Goal: Task Accomplishment & Management: Complete application form

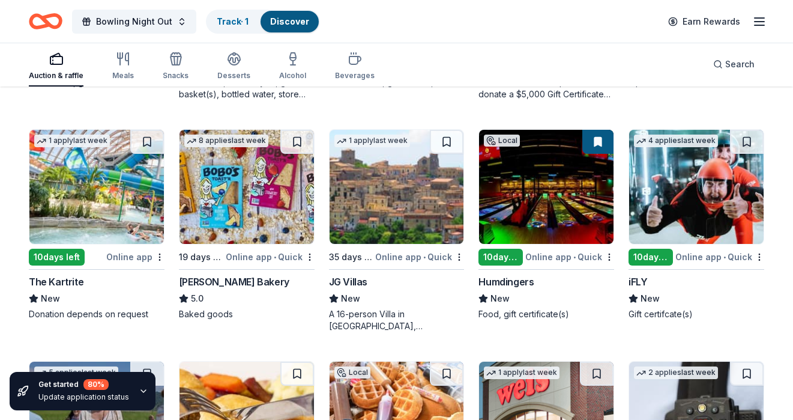
scroll to position [1249, 0]
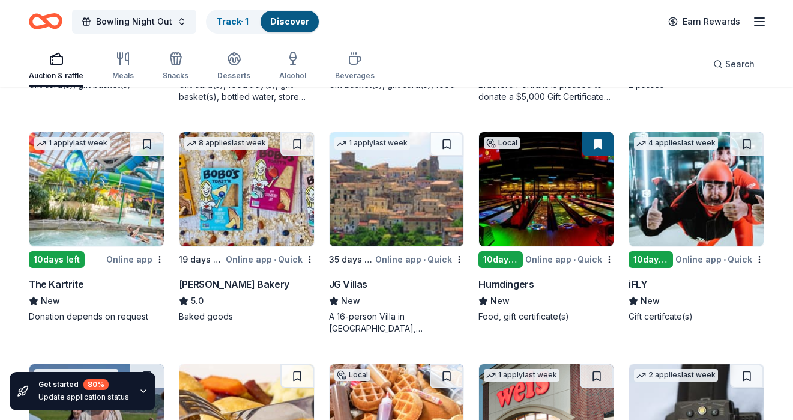
click at [389, 200] on img at bounding box center [397, 189] width 135 height 114
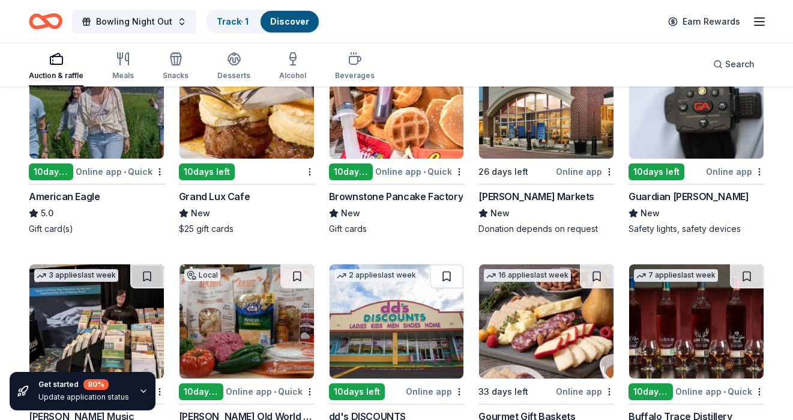
scroll to position [1576, 0]
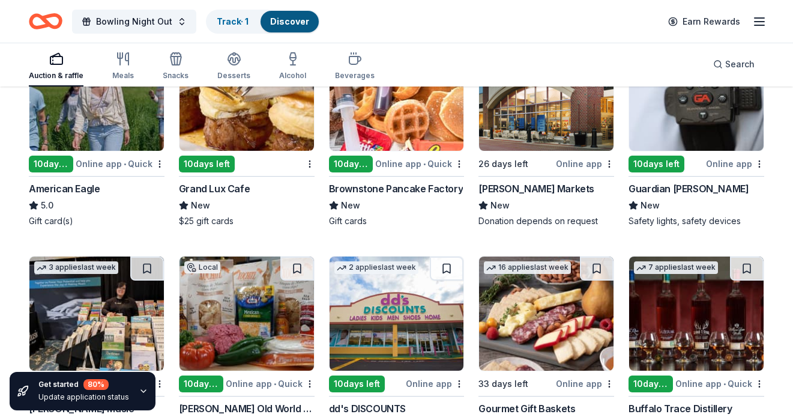
click at [141, 130] on img at bounding box center [96, 94] width 135 height 114
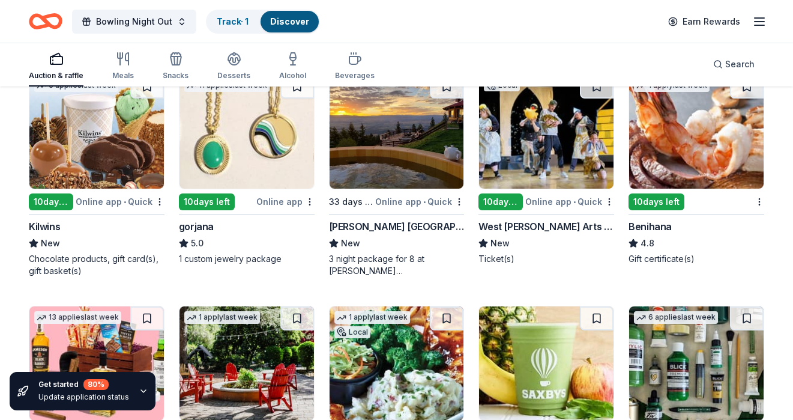
scroll to position [2223, 0]
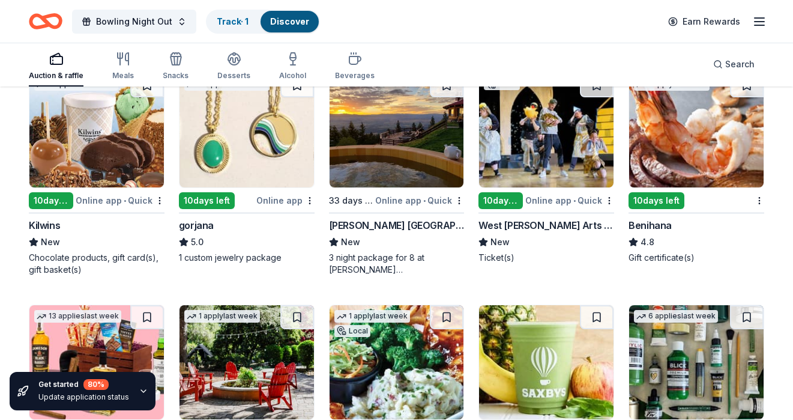
click at [89, 165] on img at bounding box center [96, 130] width 135 height 114
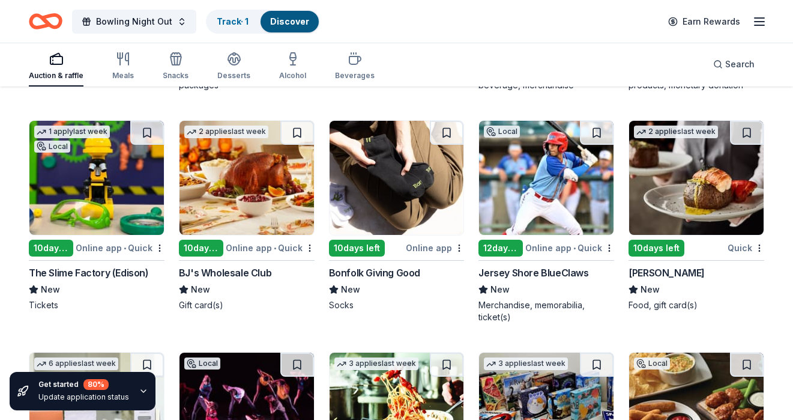
scroll to position [2640, 0]
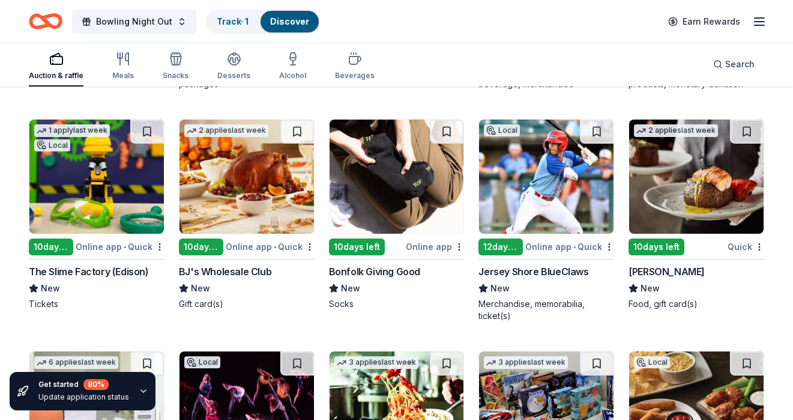
click at [228, 185] on img at bounding box center [247, 177] width 135 height 114
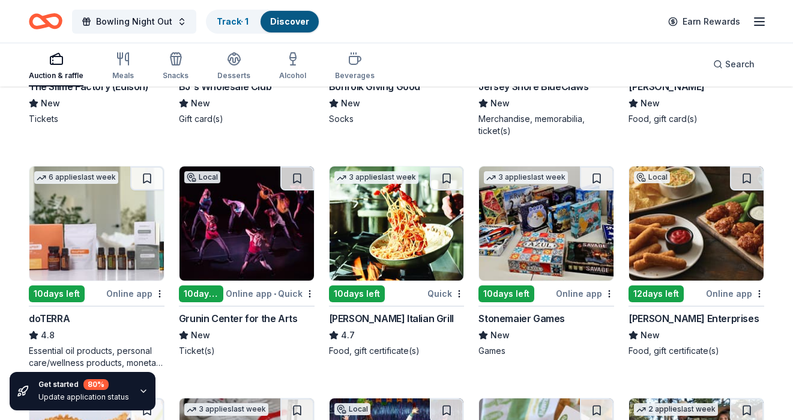
scroll to position [2826, 0]
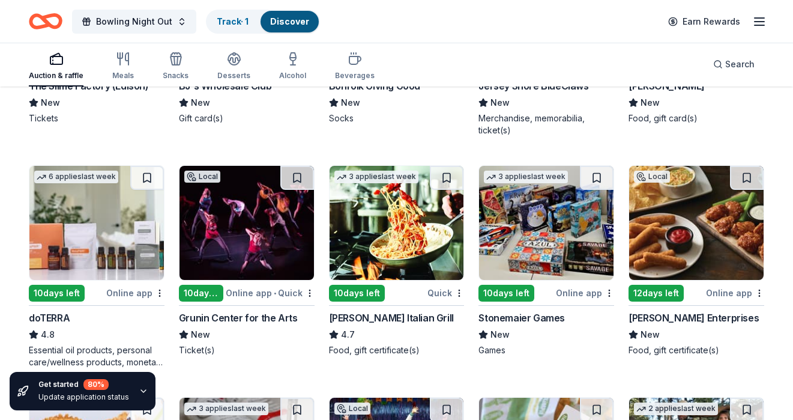
click at [419, 231] on img at bounding box center [397, 223] width 135 height 114
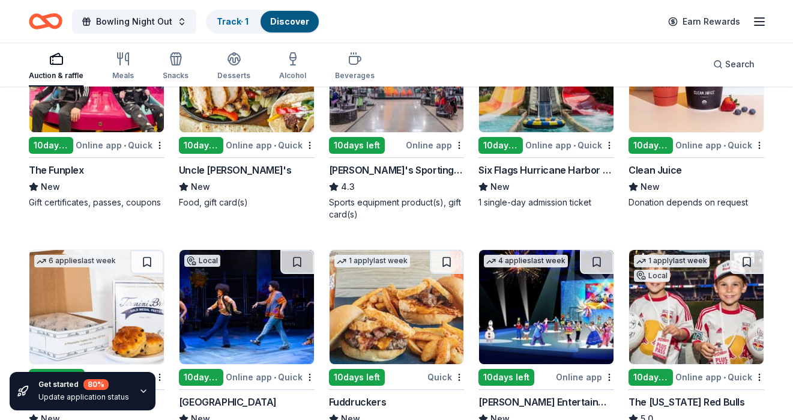
scroll to position [4130, 0]
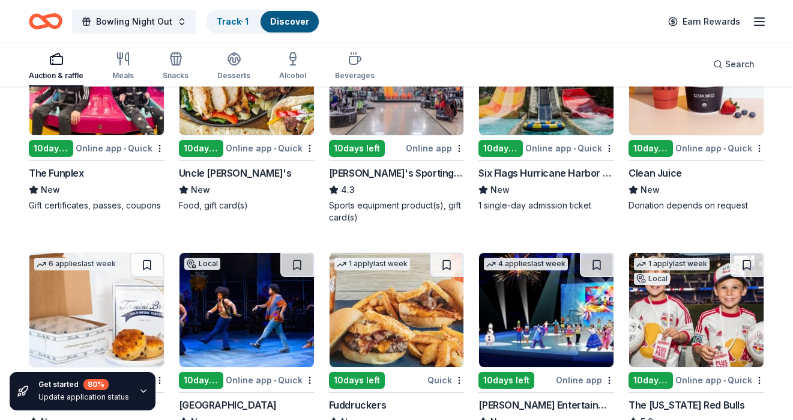
click at [534, 121] on img at bounding box center [546, 78] width 135 height 114
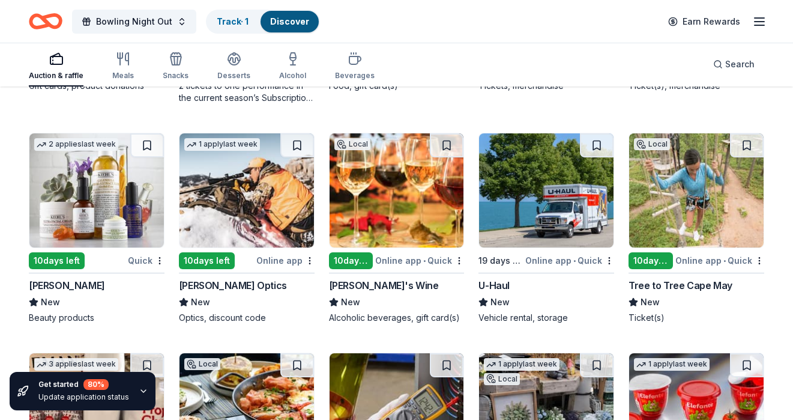
scroll to position [4481, 0]
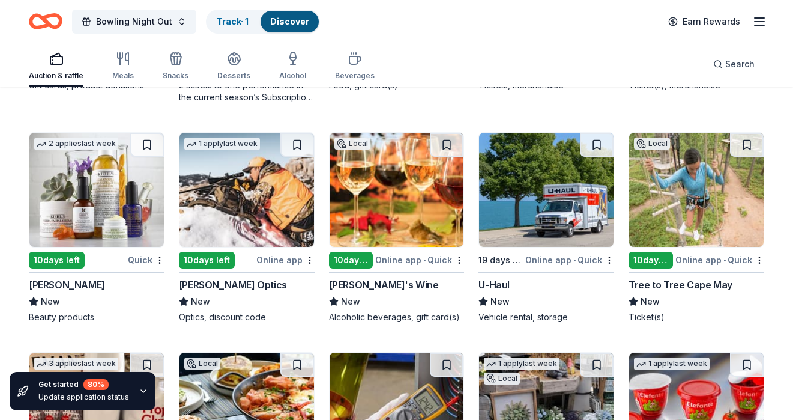
click at [404, 208] on img at bounding box center [397, 190] width 135 height 114
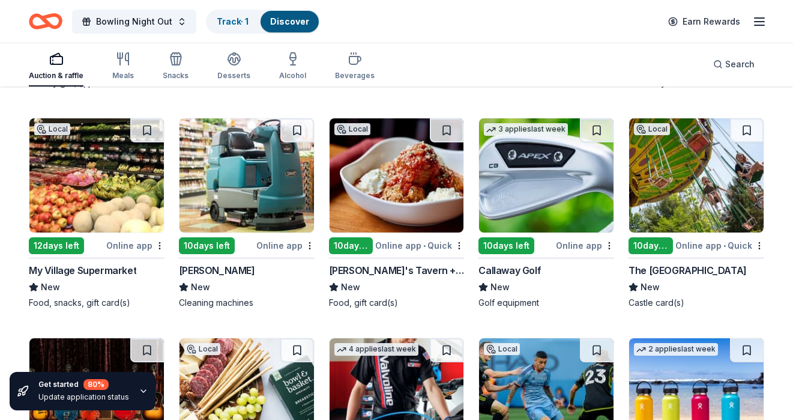
scroll to position [4948, 0]
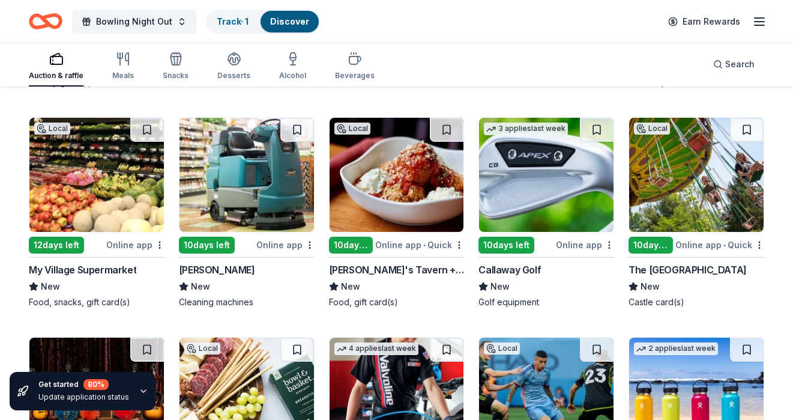
click at [420, 189] on img at bounding box center [397, 175] width 135 height 114
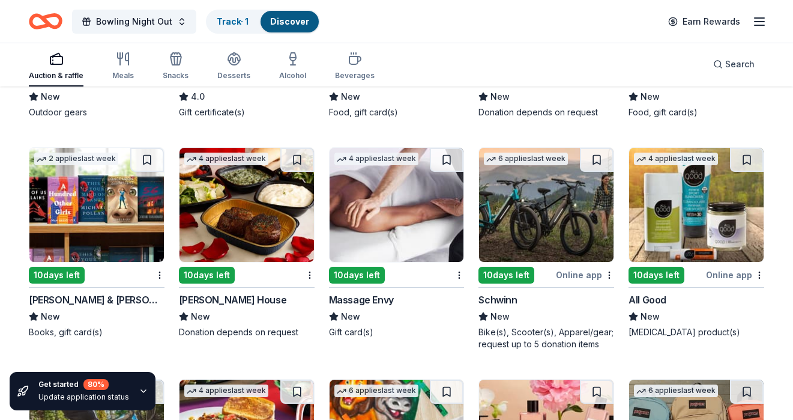
scroll to position [6253, 0]
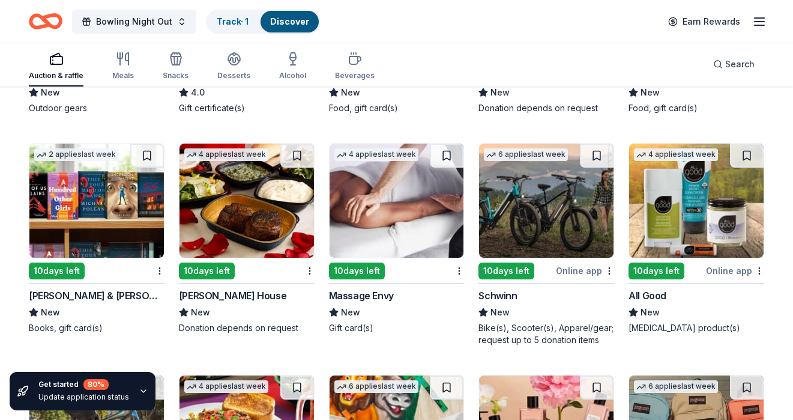
click at [558, 173] on img at bounding box center [546, 201] width 135 height 114
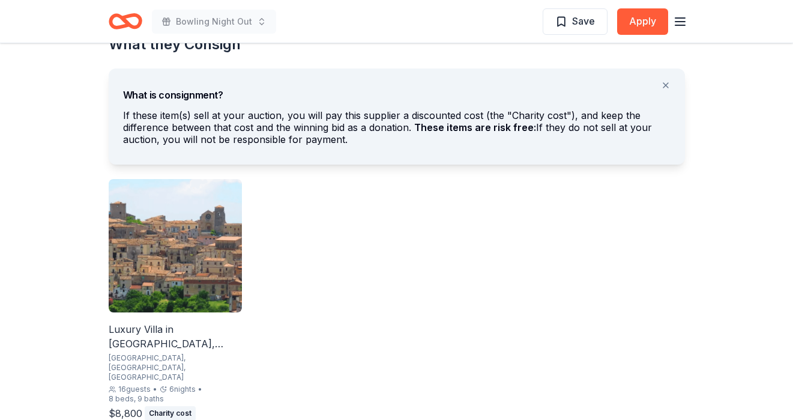
scroll to position [674, 0]
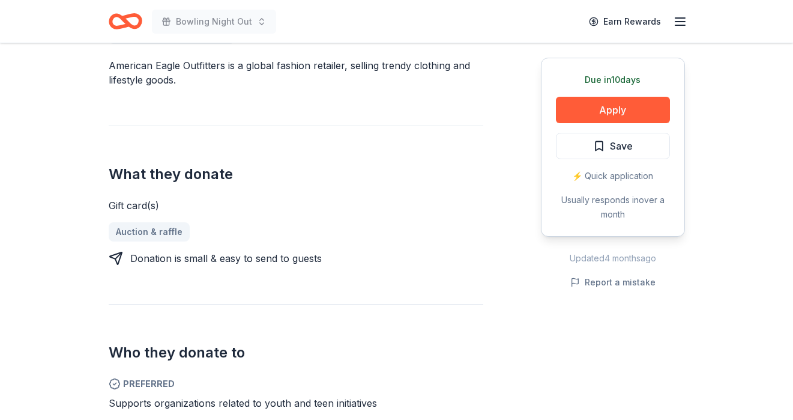
scroll to position [383, 0]
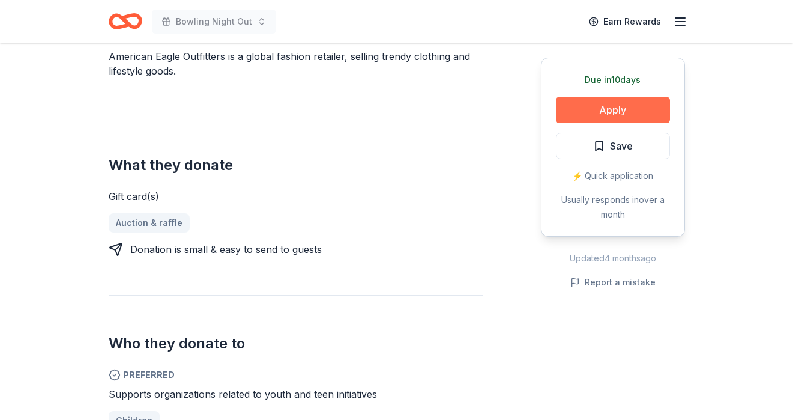
click at [617, 114] on button "Apply" at bounding box center [613, 110] width 114 height 26
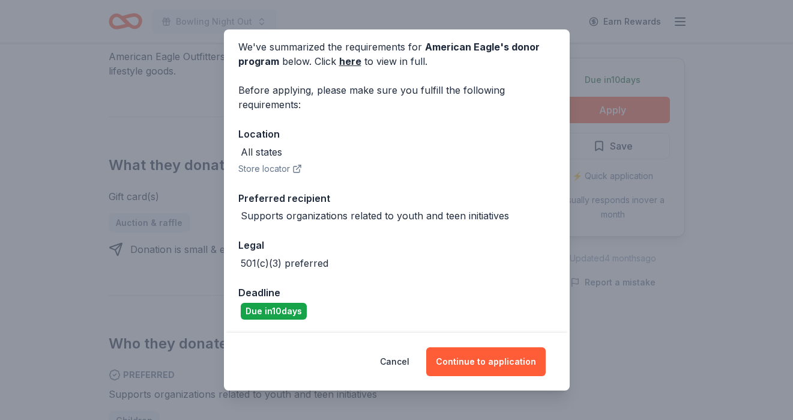
scroll to position [49, 0]
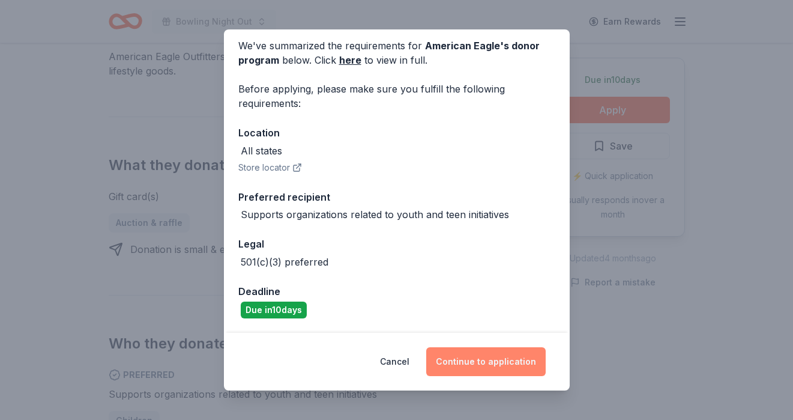
click at [495, 359] on button "Continue to application" at bounding box center [486, 361] width 120 height 29
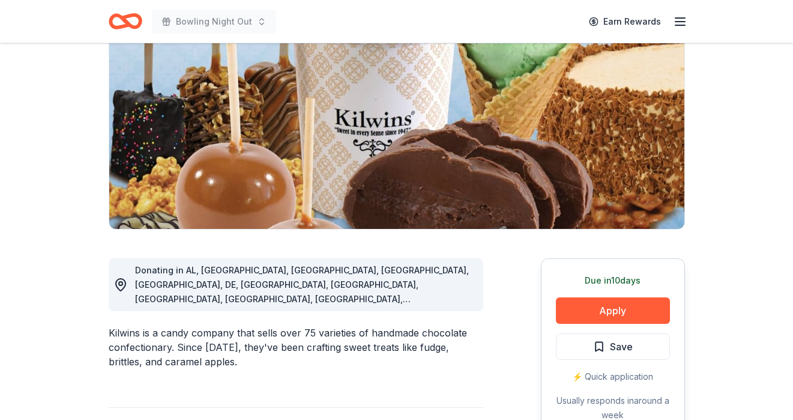
scroll to position [226, 0]
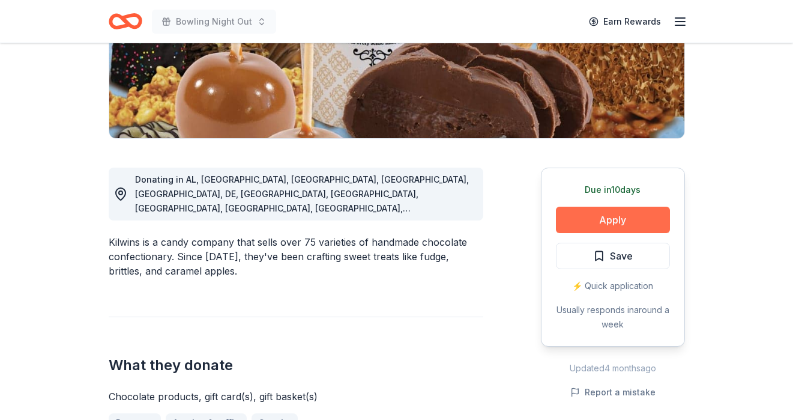
click at [628, 218] on button "Apply" at bounding box center [613, 220] width 114 height 26
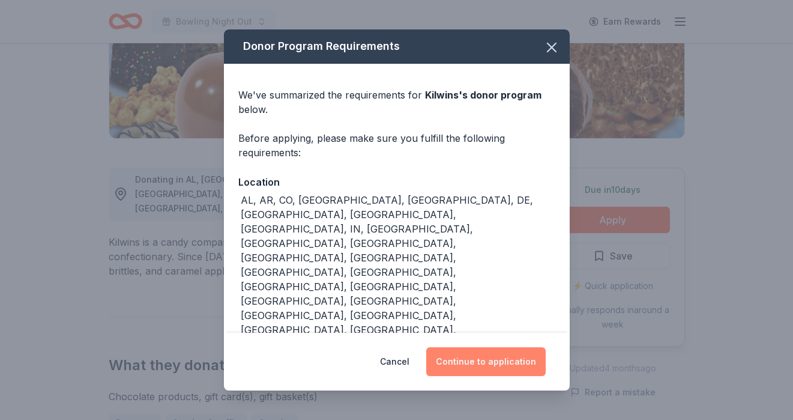
click at [508, 352] on button "Continue to application" at bounding box center [486, 361] width 120 height 29
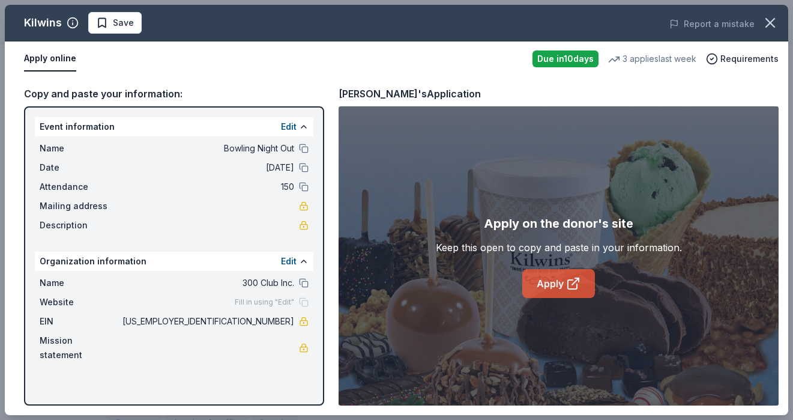
click at [562, 283] on link "Apply" at bounding box center [558, 283] width 73 height 29
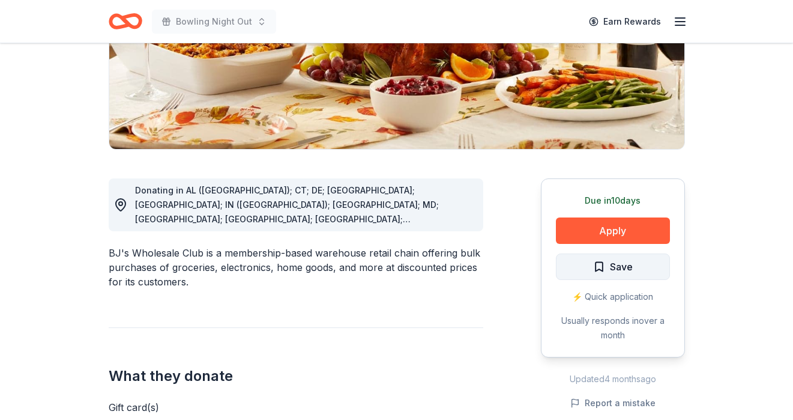
scroll to position [228, 0]
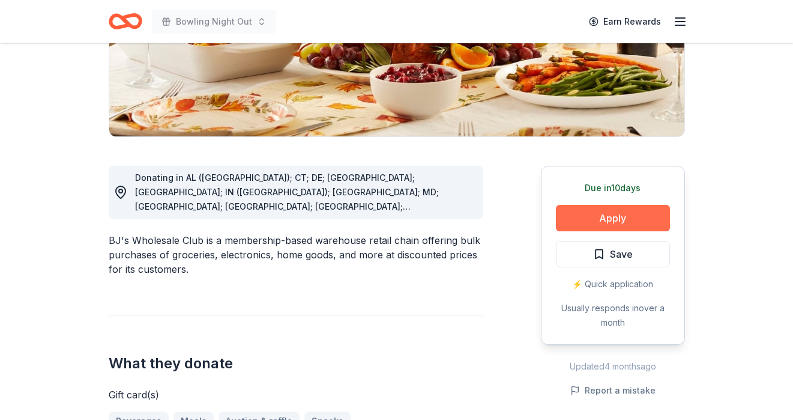
click at [615, 215] on button "Apply" at bounding box center [613, 218] width 114 height 26
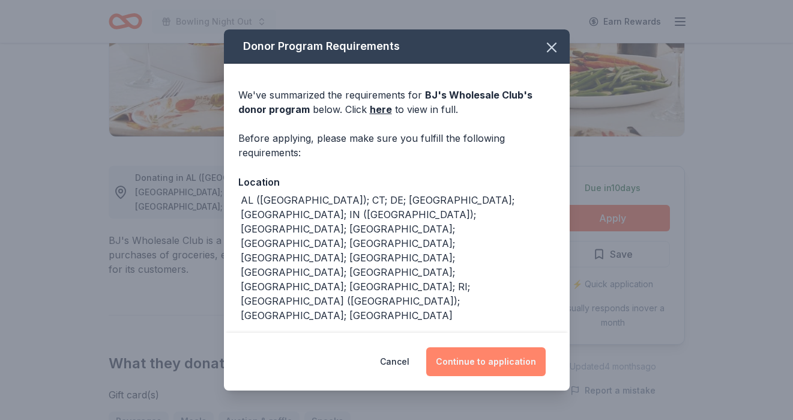
click at [507, 347] on button "Continue to application" at bounding box center [486, 361] width 120 height 29
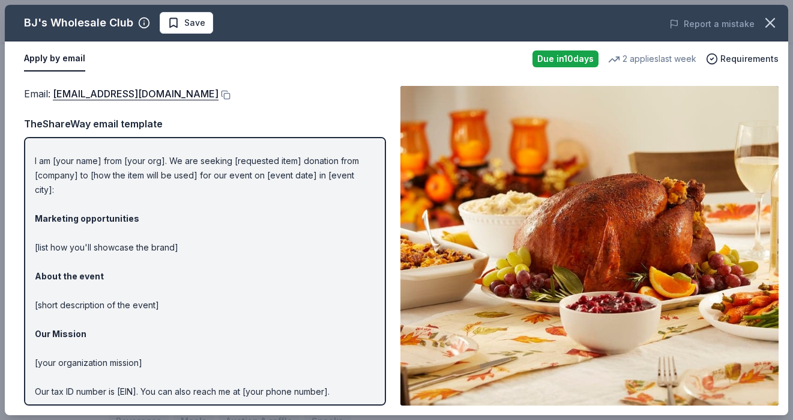
scroll to position [0, 0]
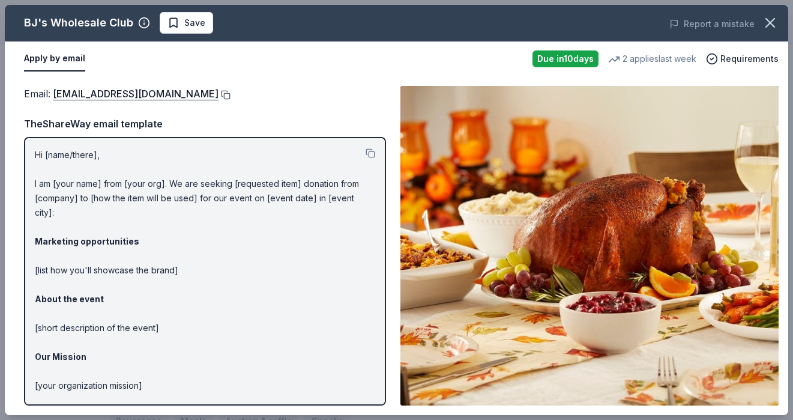
click at [219, 95] on button at bounding box center [225, 95] width 12 height 10
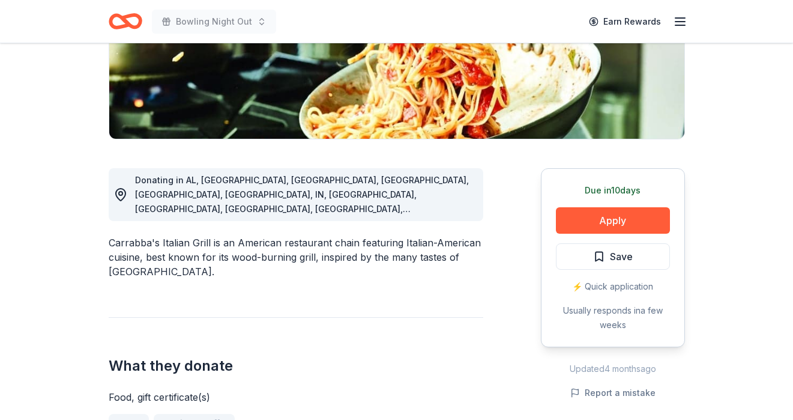
scroll to position [225, 0]
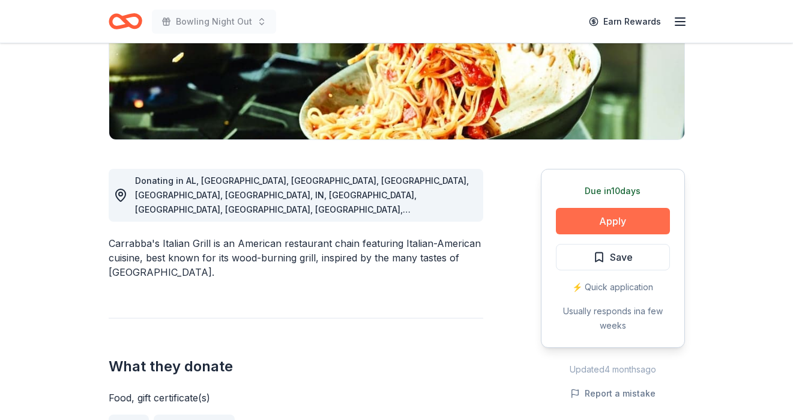
click at [622, 225] on button "Apply" at bounding box center [613, 221] width 114 height 26
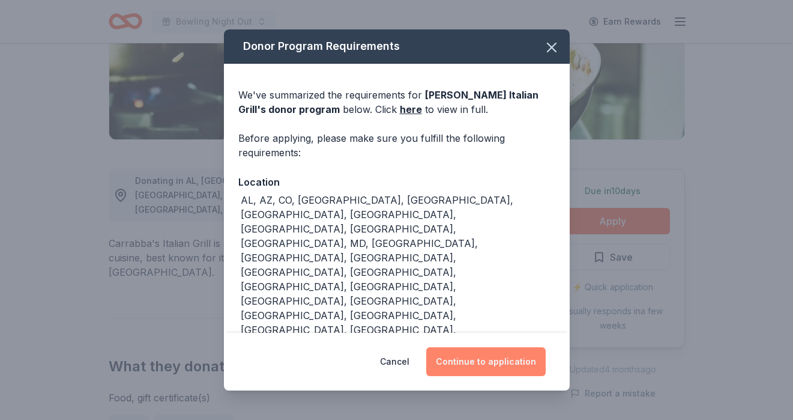
click at [487, 359] on button "Continue to application" at bounding box center [486, 361] width 120 height 29
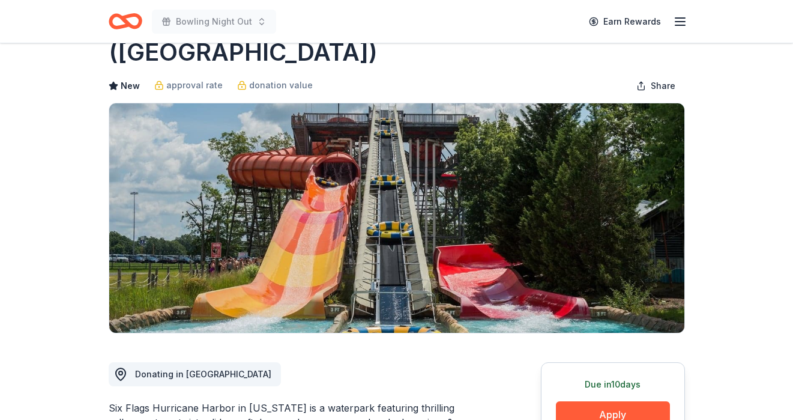
scroll to position [92, 0]
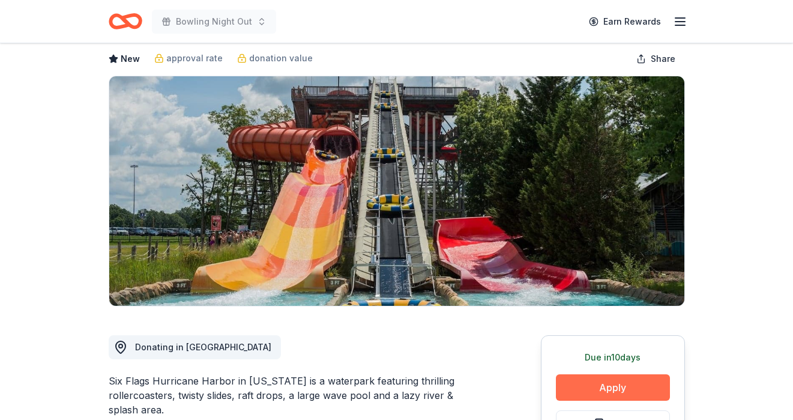
click at [609, 374] on button "Apply" at bounding box center [613, 387] width 114 height 26
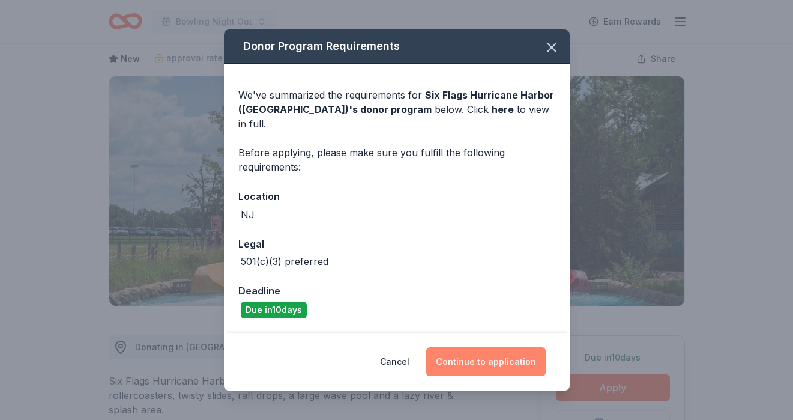
click at [488, 359] on button "Continue to application" at bounding box center [486, 361] width 120 height 29
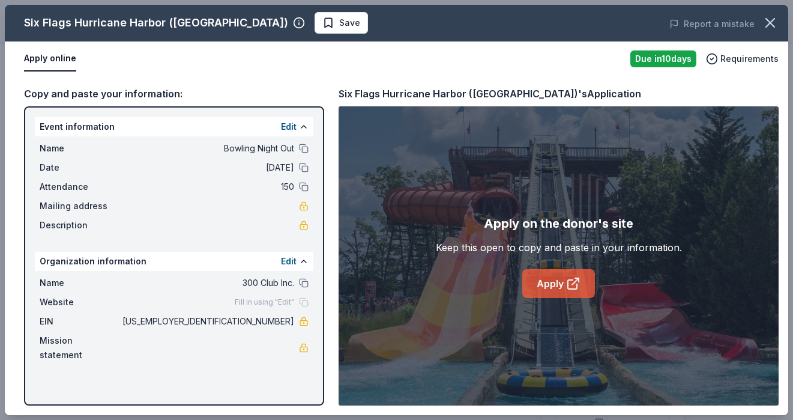
click at [548, 279] on link "Apply" at bounding box center [558, 283] width 73 height 29
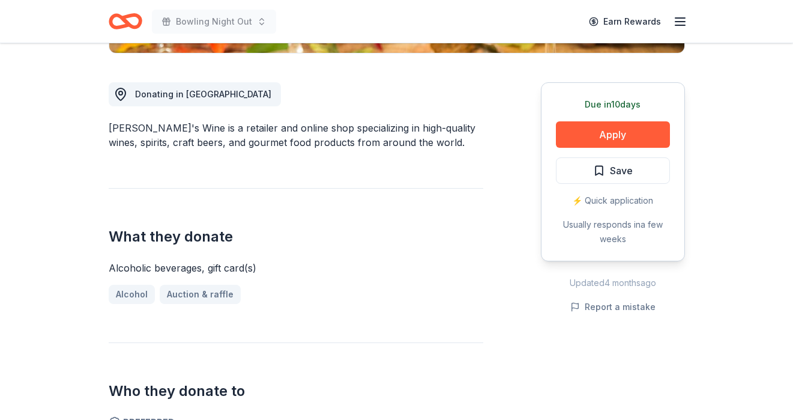
scroll to position [313, 0]
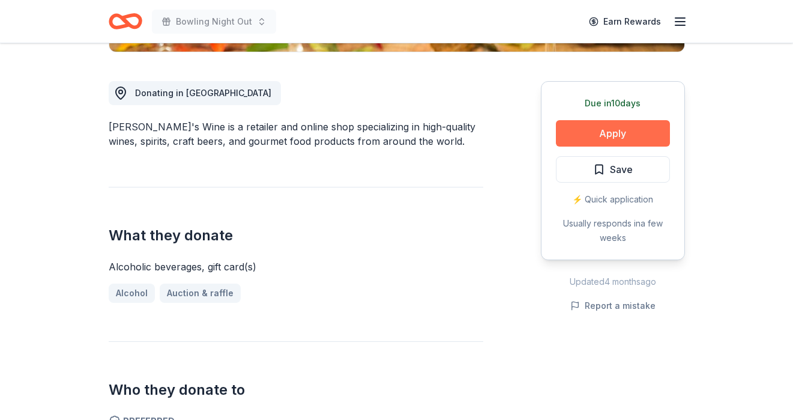
click at [653, 127] on button "Apply" at bounding box center [613, 133] width 114 height 26
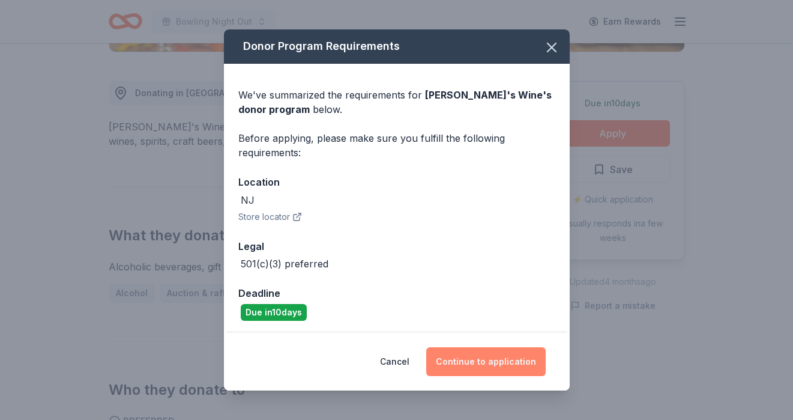
click at [493, 358] on button "Continue to application" at bounding box center [486, 361] width 120 height 29
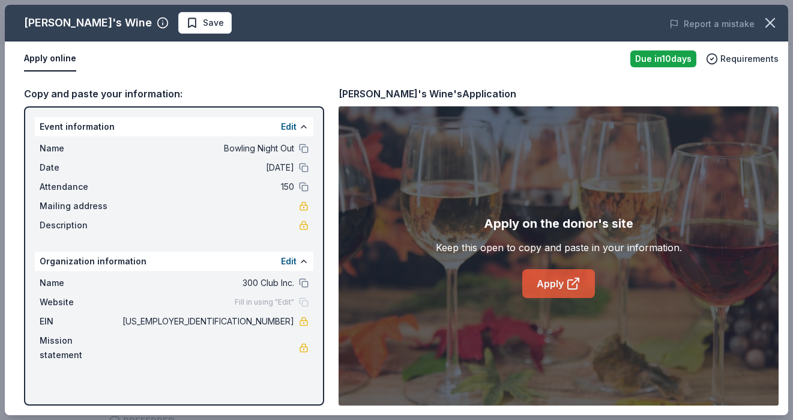
click at [562, 277] on link "Apply" at bounding box center [558, 283] width 73 height 29
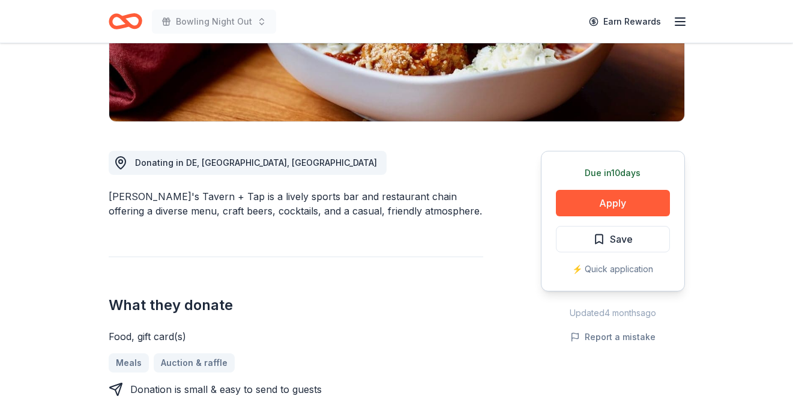
scroll to position [245, 0]
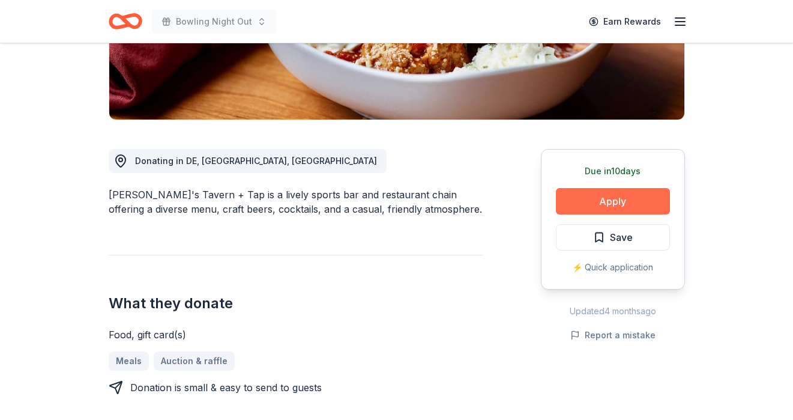
click at [634, 202] on button "Apply" at bounding box center [613, 201] width 114 height 26
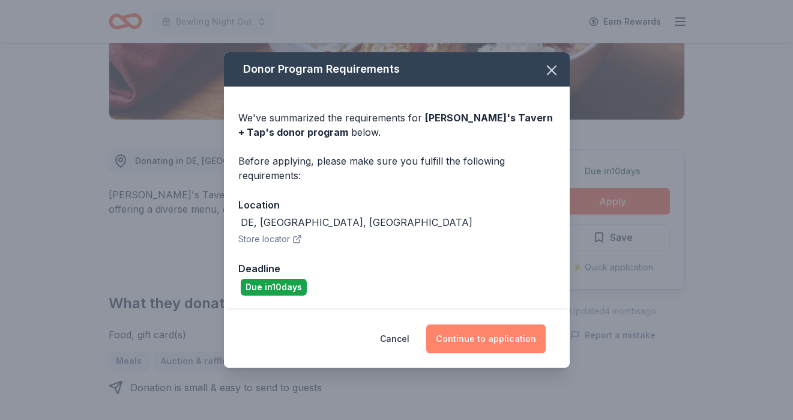
click at [513, 329] on button "Continue to application" at bounding box center [486, 338] width 120 height 29
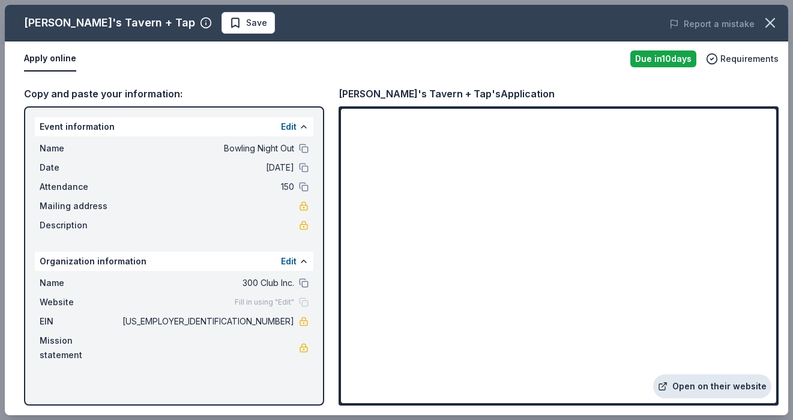
click at [692, 386] on link "Open on their website" at bounding box center [712, 386] width 118 height 24
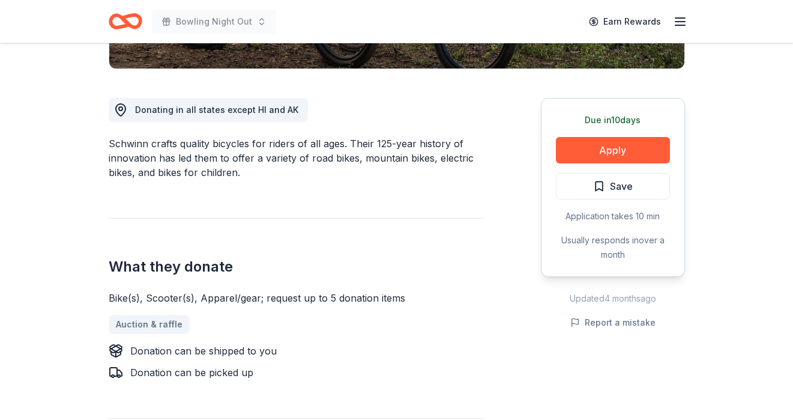
scroll to position [297, 0]
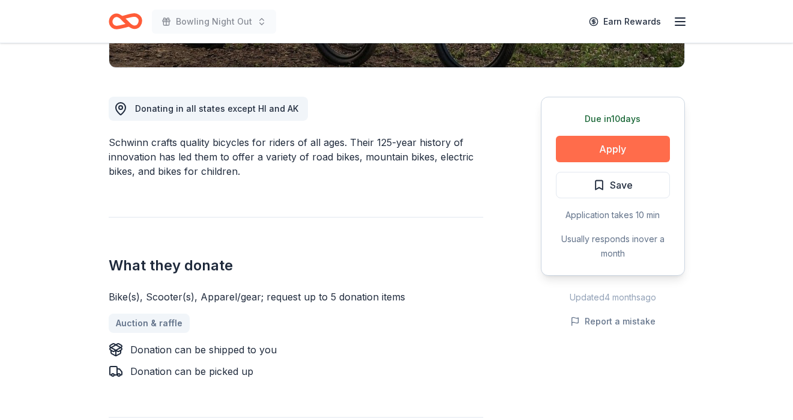
click at [631, 151] on button "Apply" at bounding box center [613, 149] width 114 height 26
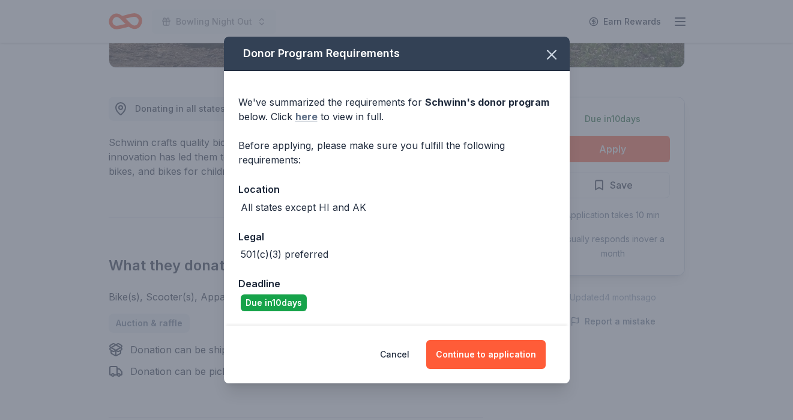
click at [303, 117] on link "here" at bounding box center [306, 116] width 22 height 14
click at [503, 357] on button "Continue to application" at bounding box center [486, 354] width 120 height 29
